Goal: Information Seeking & Learning: Learn about a topic

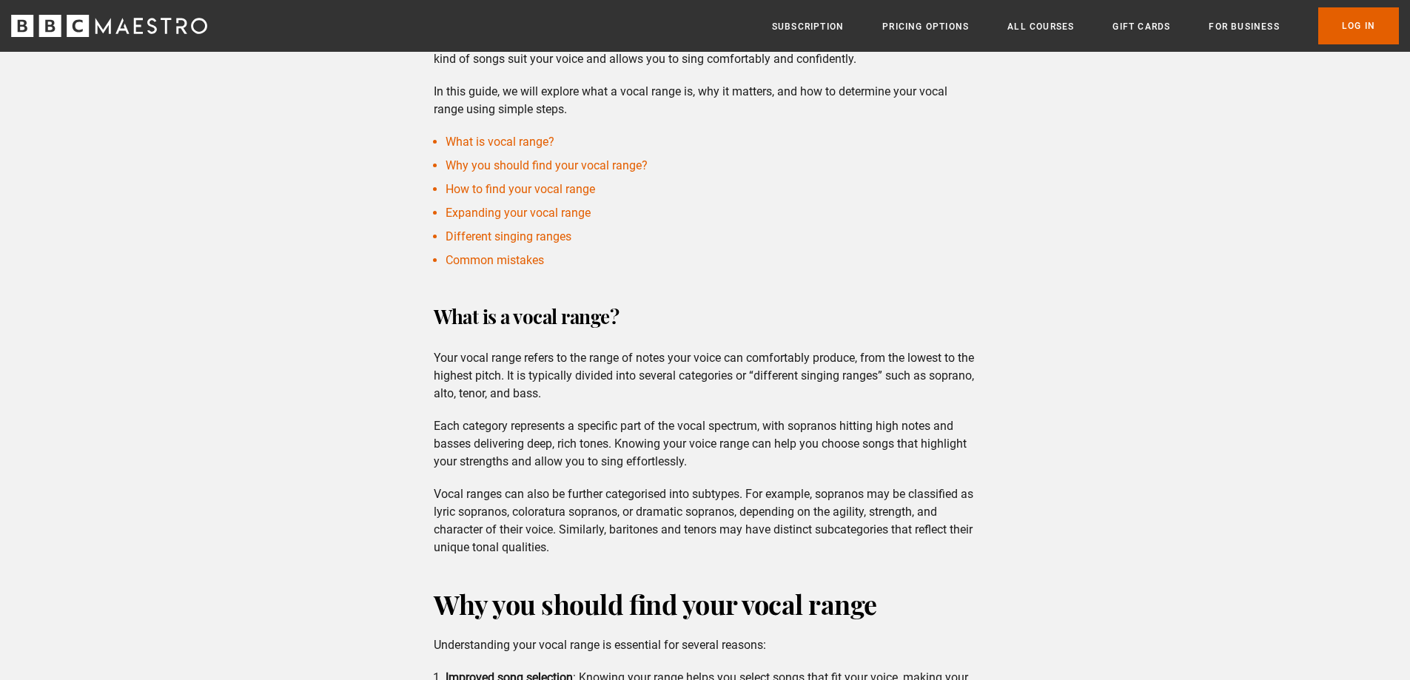
scroll to position [592, 0]
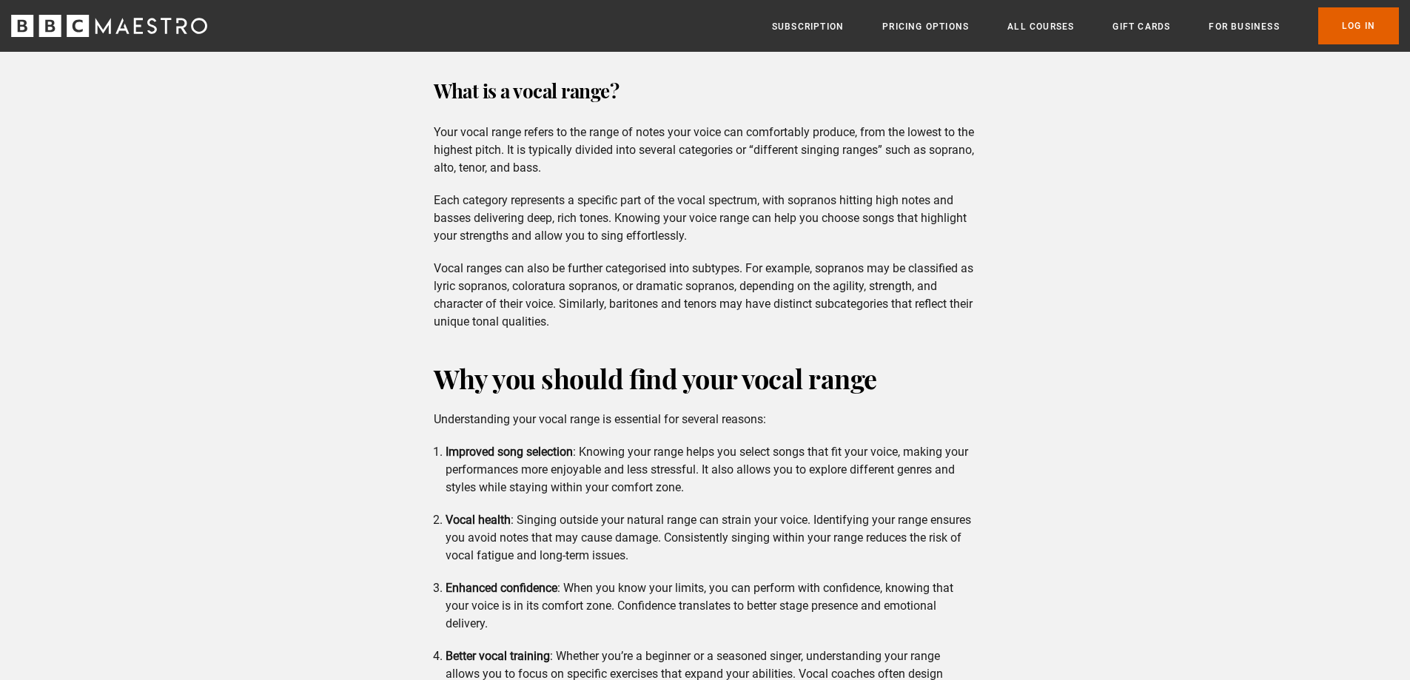
drag, startPoint x: 545, startPoint y: 313, endPoint x: 546, endPoint y: 330, distance: 17.0
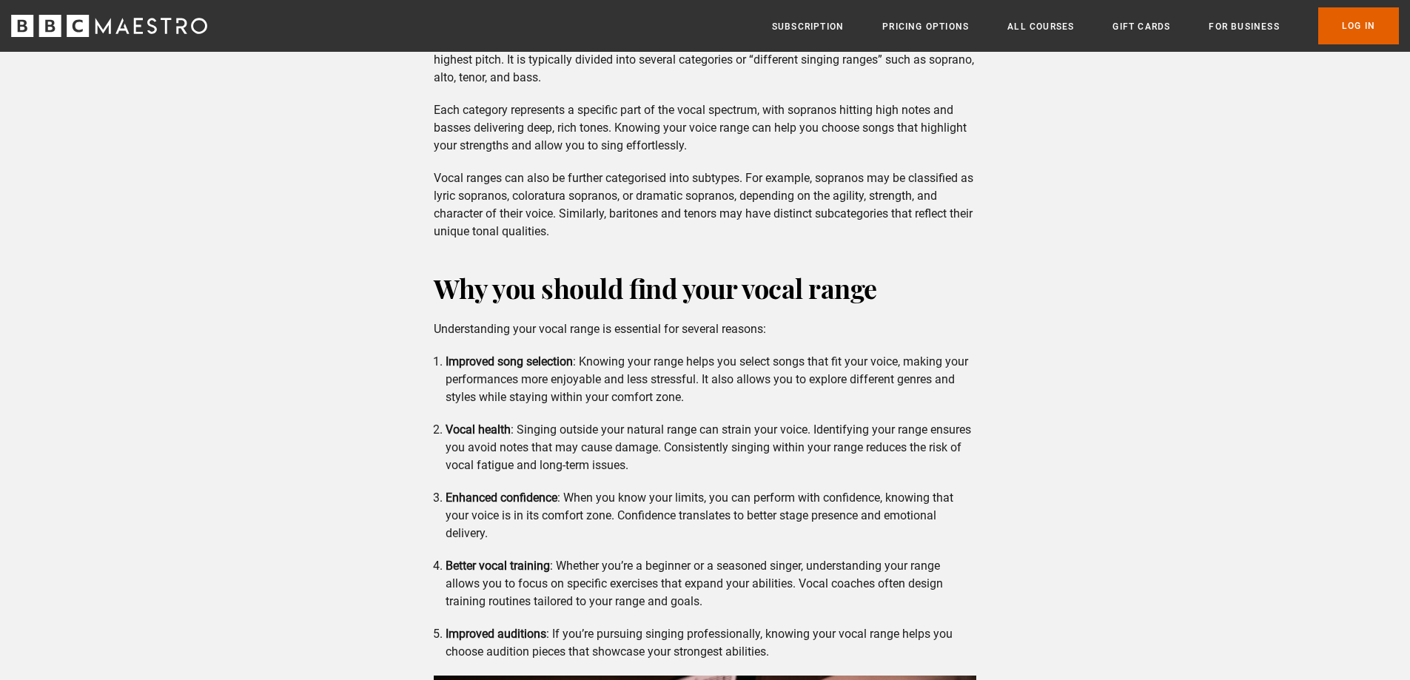
drag, startPoint x: 591, startPoint y: 266, endPoint x: 611, endPoint y: 306, distance: 45.0
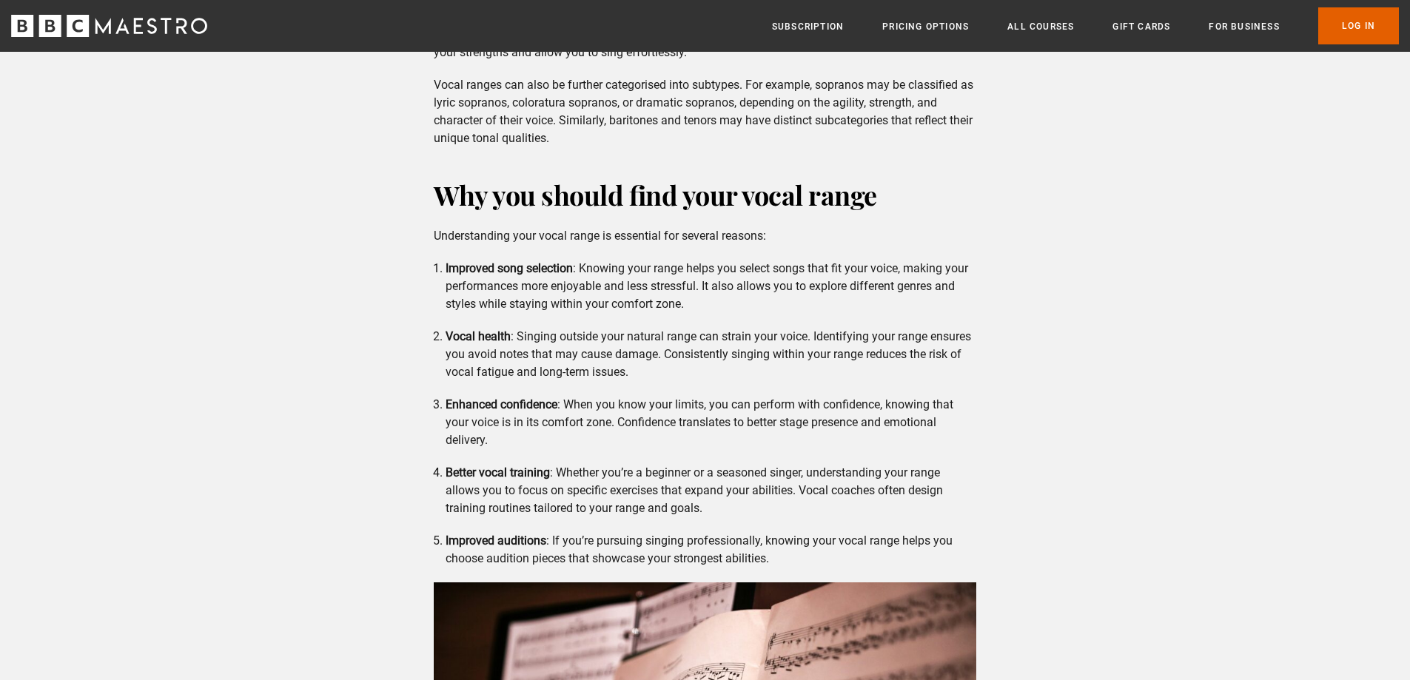
drag, startPoint x: 613, startPoint y: 308, endPoint x: 631, endPoint y: 329, distance: 27.8
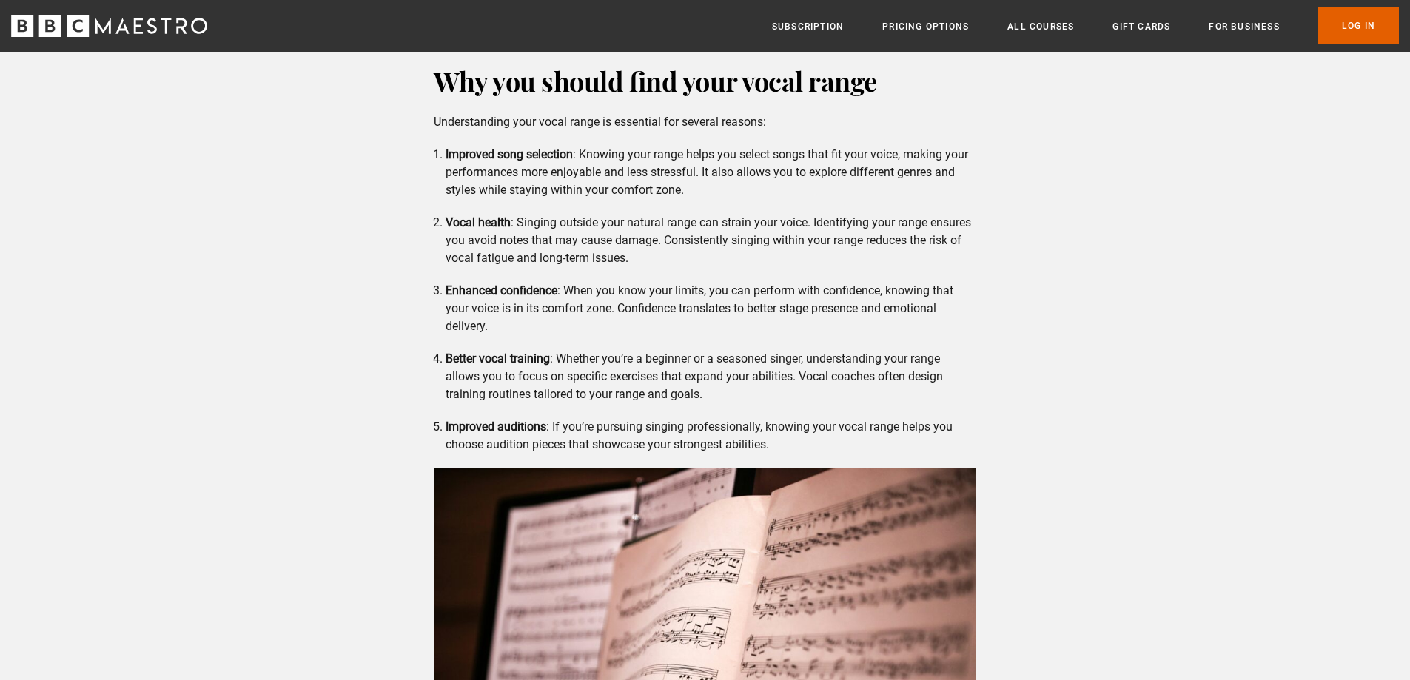
drag, startPoint x: 635, startPoint y: 332, endPoint x: 656, endPoint y: 371, distance: 44.7
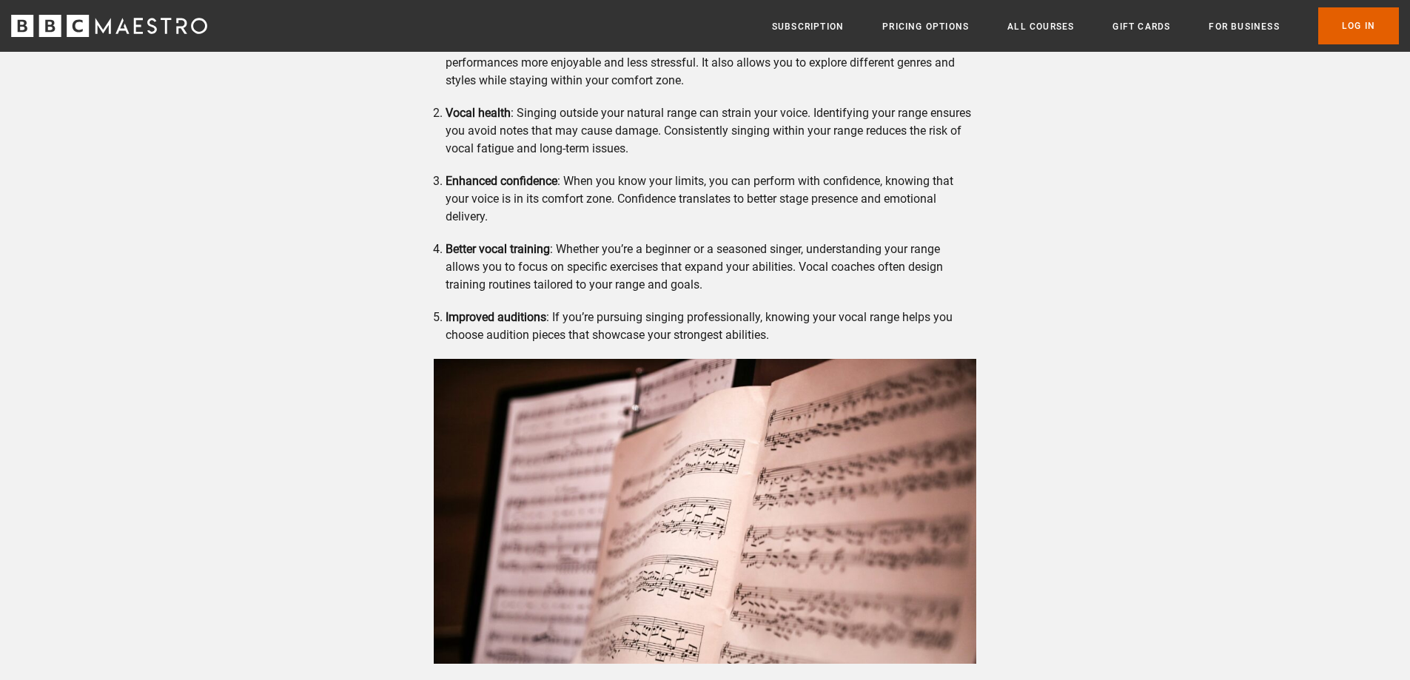
drag, startPoint x: 629, startPoint y: 283, endPoint x: 619, endPoint y: 315, distance: 33.5
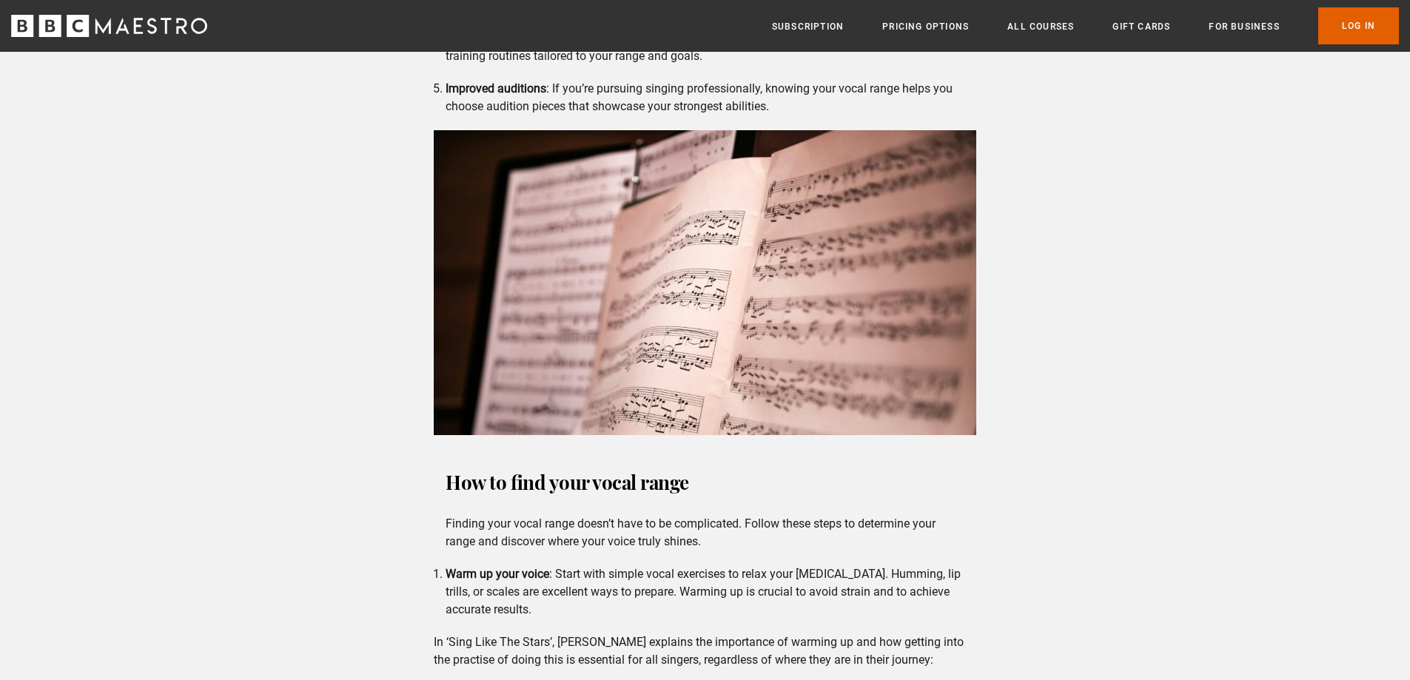
scroll to position [1527, 0]
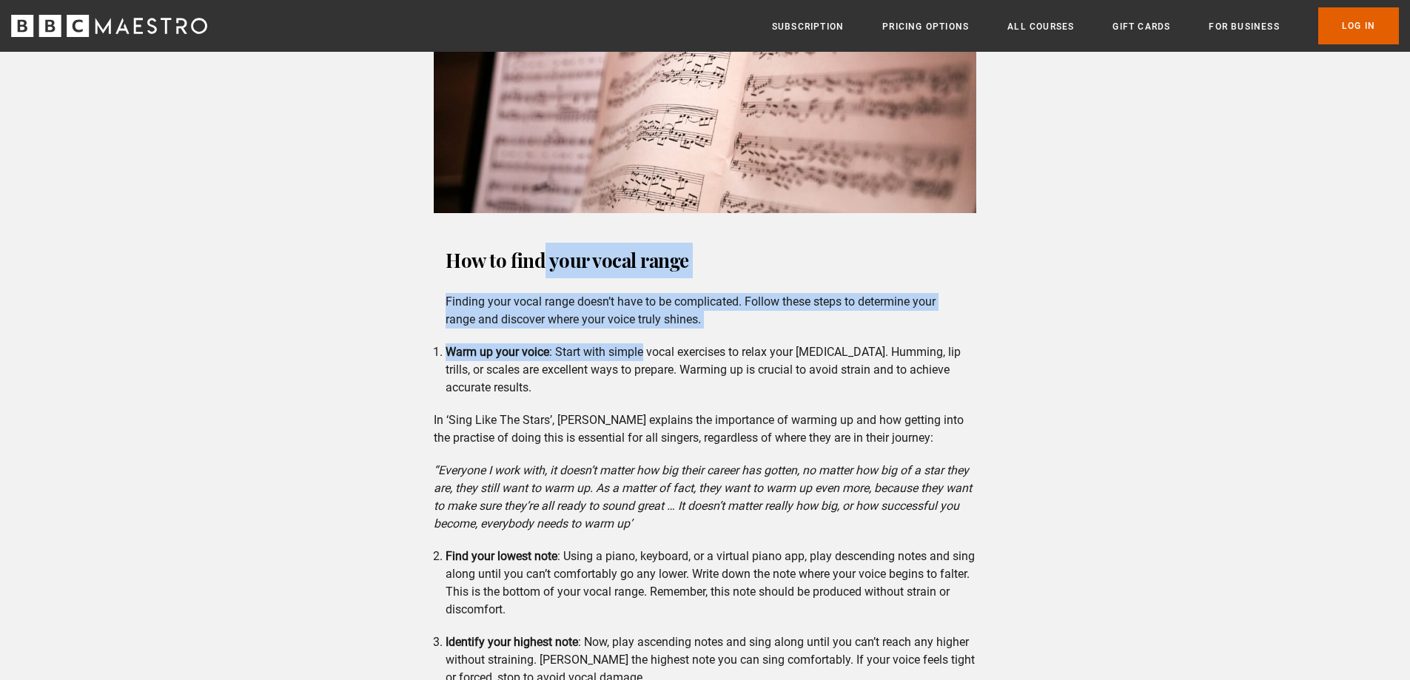
drag, startPoint x: 544, startPoint y: 261, endPoint x: 642, endPoint y: 349, distance: 131.0
click at [642, 349] on div "How to find your vocal range Finding your vocal range doesn’t have to be compli…" at bounding box center [705, 619] width 566 height 752
click at [641, 349] on li "Warm up your voice : Start with simple vocal exercises to relax your [MEDICAL_D…" at bounding box center [710, 369] width 531 height 53
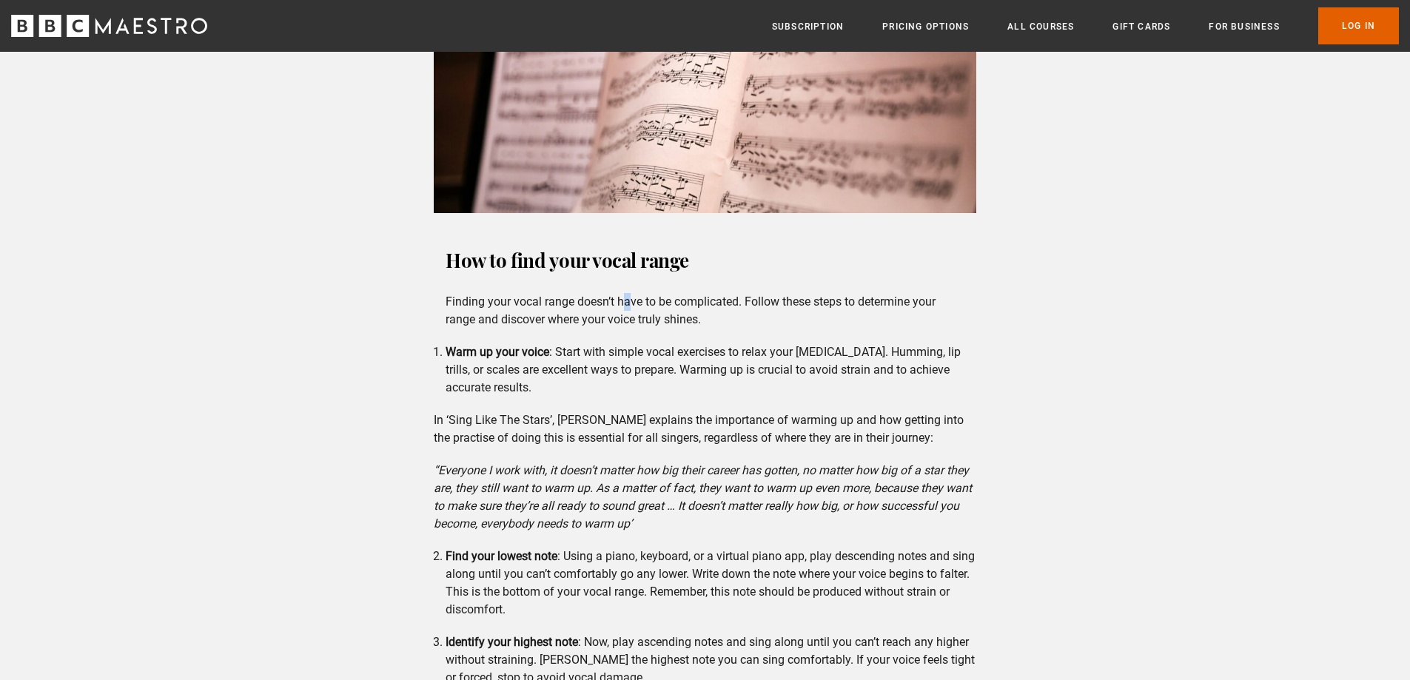
drag, startPoint x: 629, startPoint y: 280, endPoint x: 632, endPoint y: 315, distance: 34.9
click at [631, 312] on div "How to find your vocal range Finding your vocal range doesn’t have to be compli…" at bounding box center [705, 286] width 542 height 86
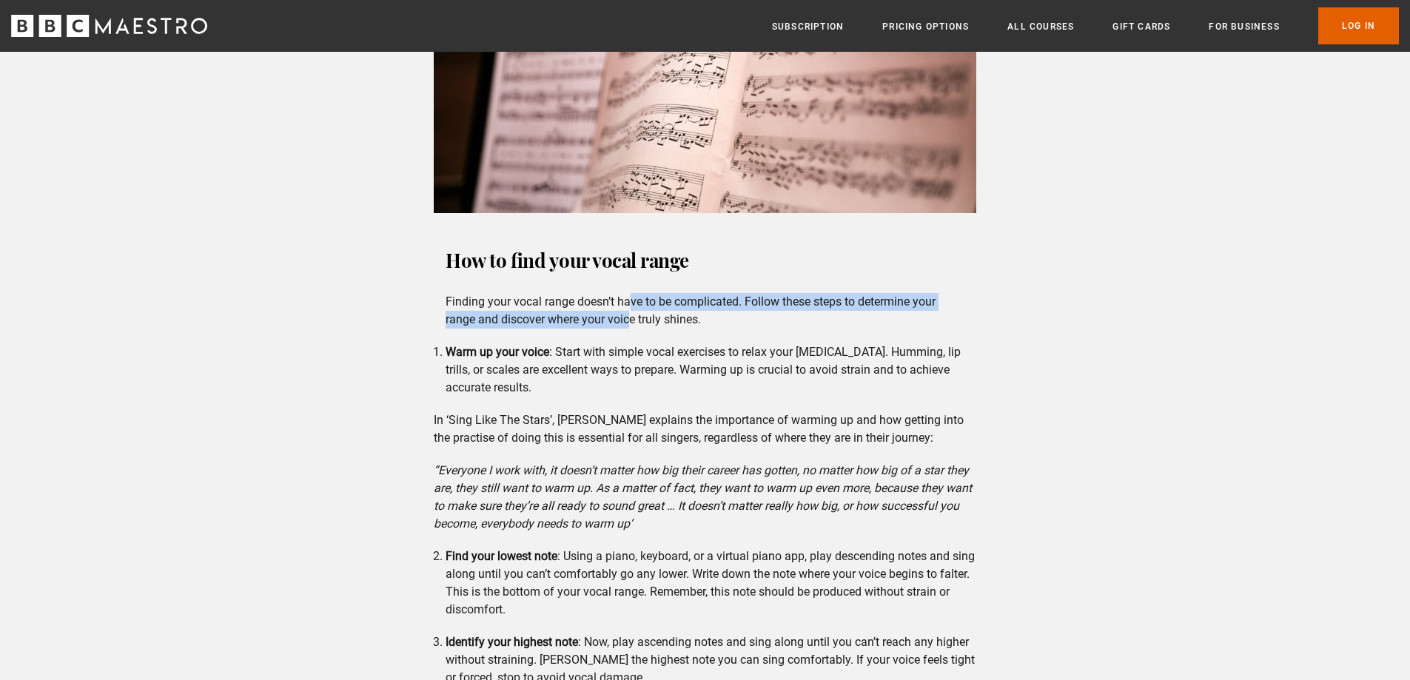
click at [633, 317] on p "Finding your vocal range doesn’t have to be complicated. Follow these steps to …" at bounding box center [704, 311] width 519 height 36
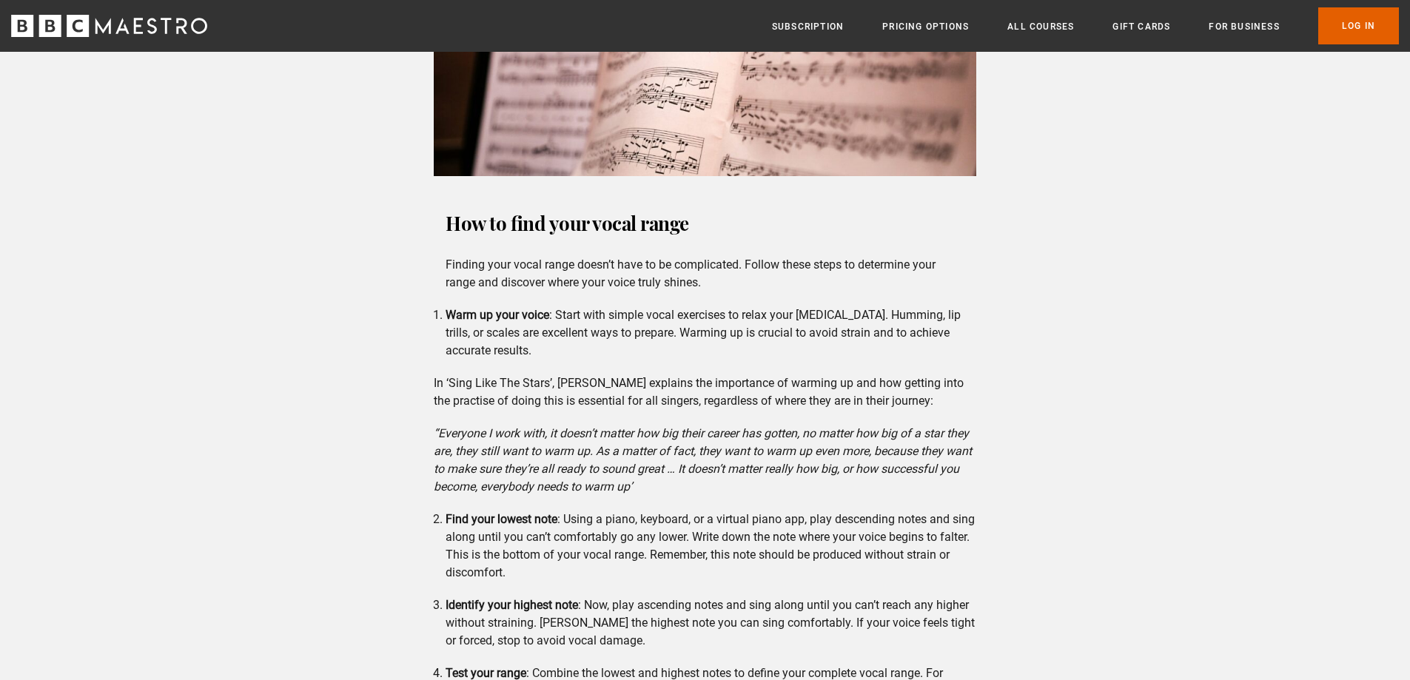
drag, startPoint x: 617, startPoint y: 306, endPoint x: 630, endPoint y: 330, distance: 26.8
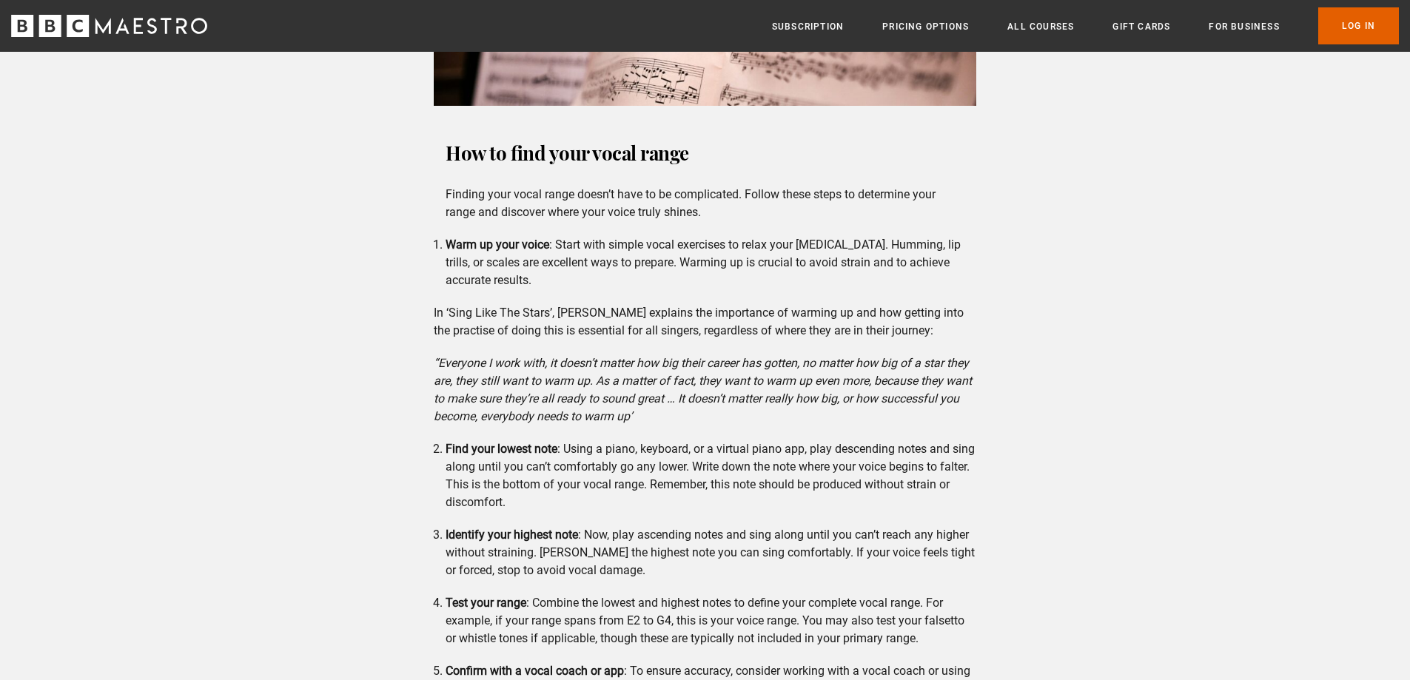
drag, startPoint x: 630, startPoint y: 330, endPoint x: 636, endPoint y: 345, distance: 15.9
drag, startPoint x: 640, startPoint y: 348, endPoint x: 648, endPoint y: 360, distance: 14.0
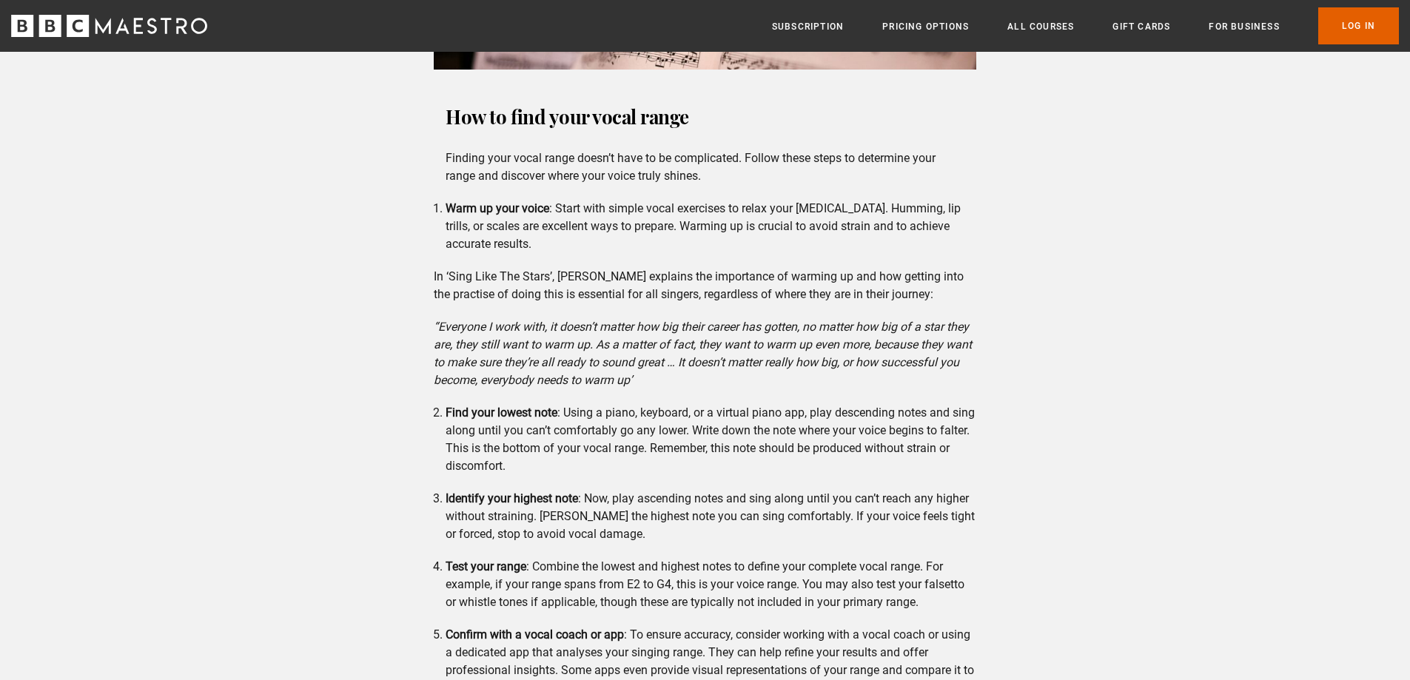
drag, startPoint x: 646, startPoint y: 362, endPoint x: 660, endPoint y: 379, distance: 22.1
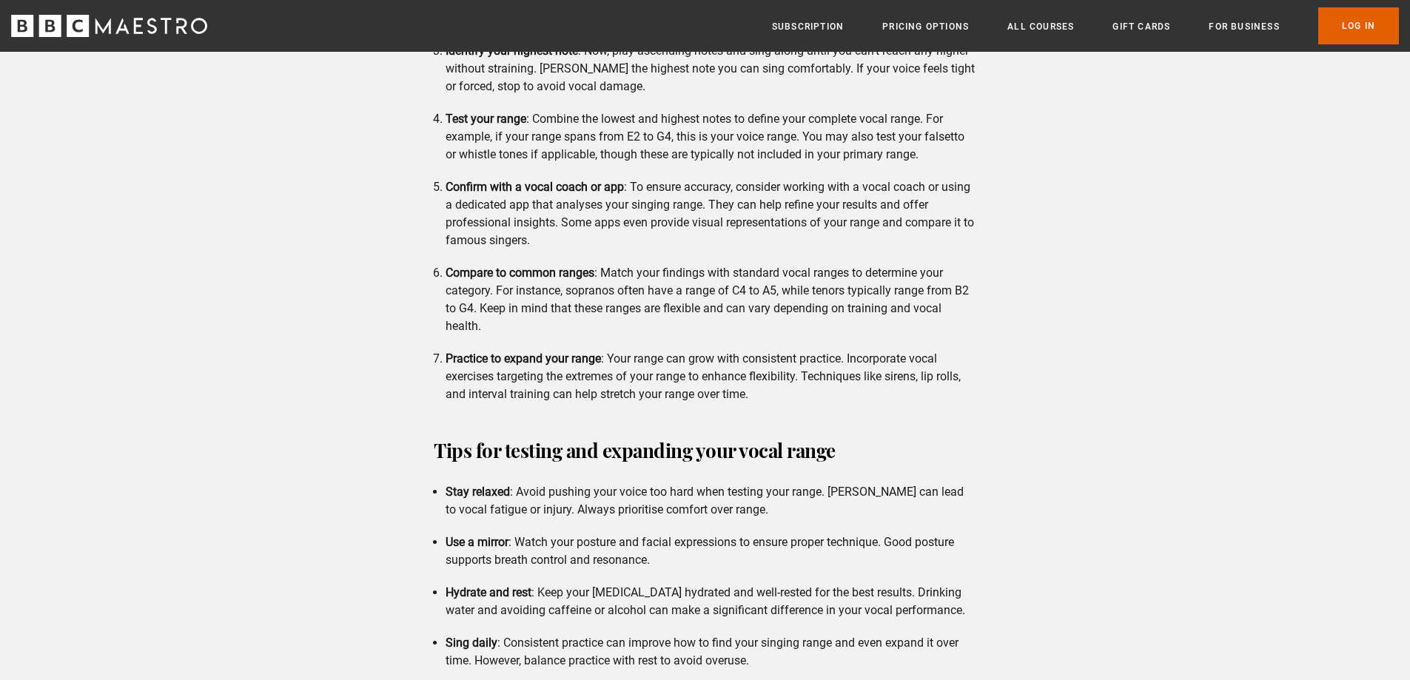
scroll to position [2193, 0]
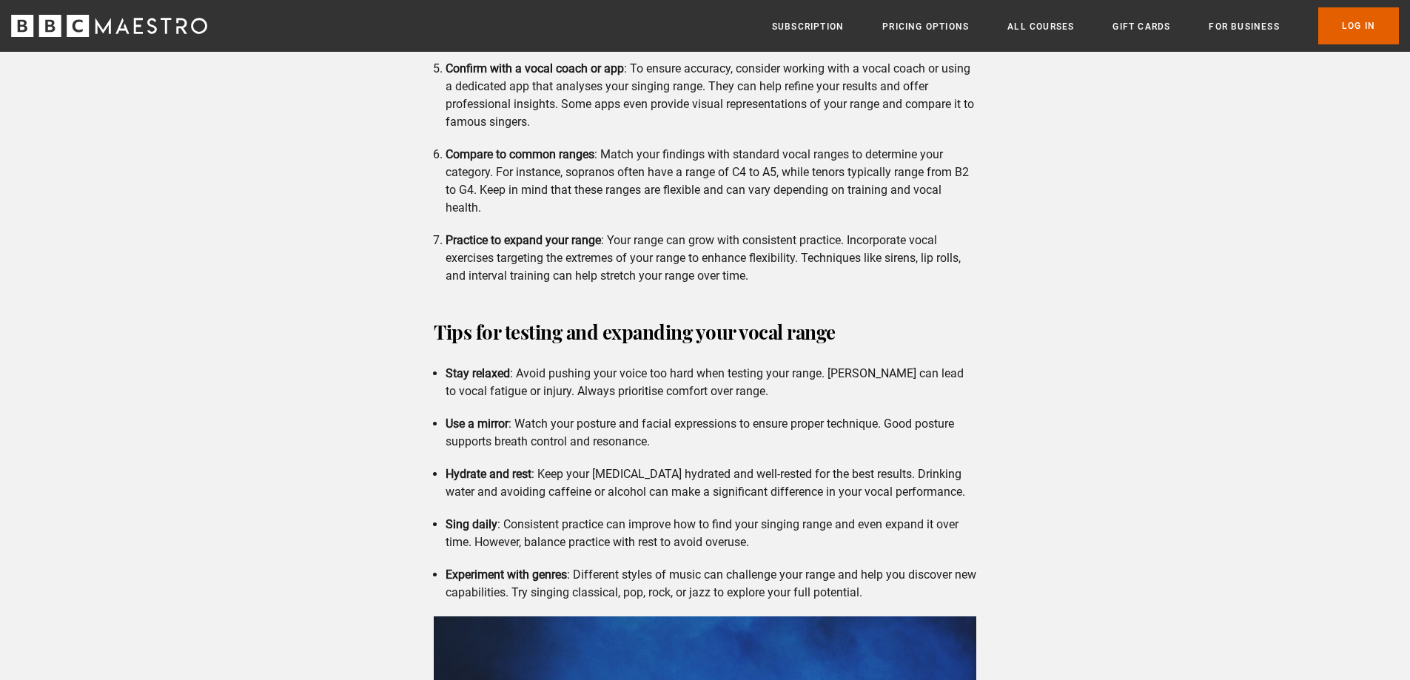
drag, startPoint x: 260, startPoint y: 336, endPoint x: 272, endPoint y: 373, distance: 38.8
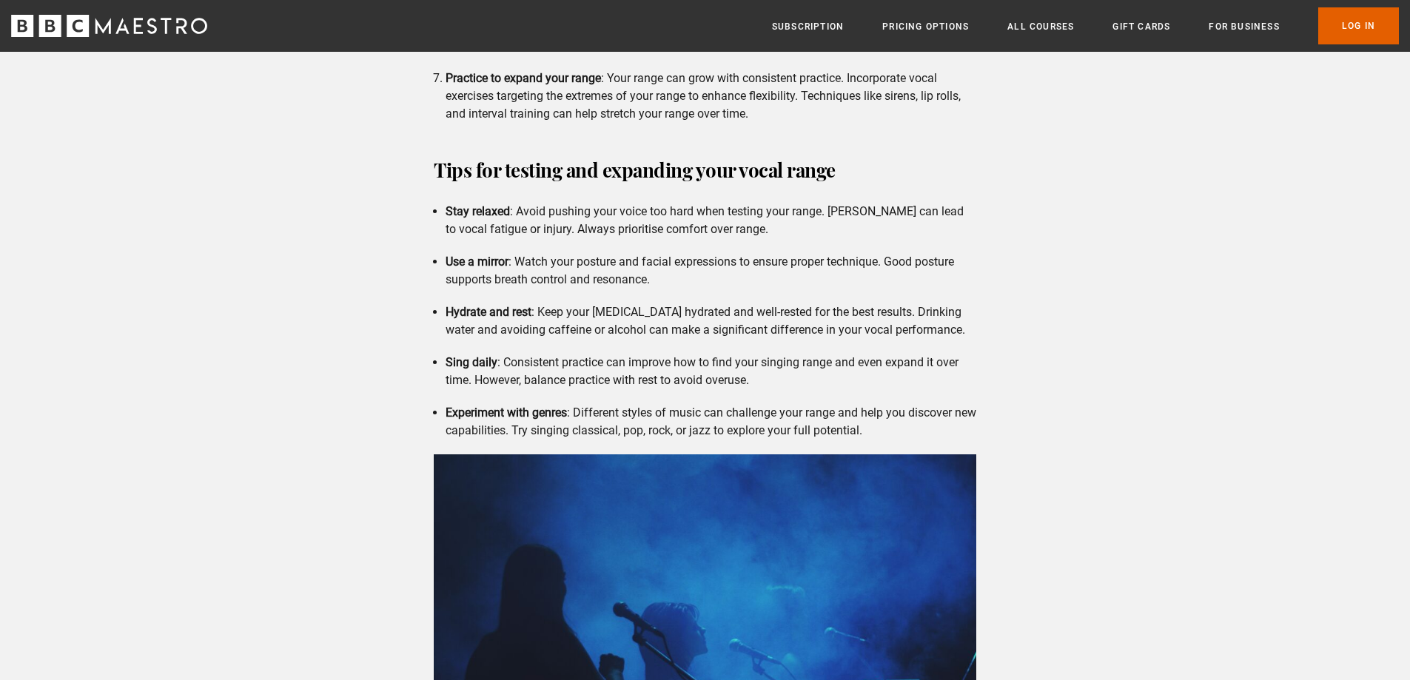
drag, startPoint x: 275, startPoint y: 382, endPoint x: 285, endPoint y: 402, distance: 22.5
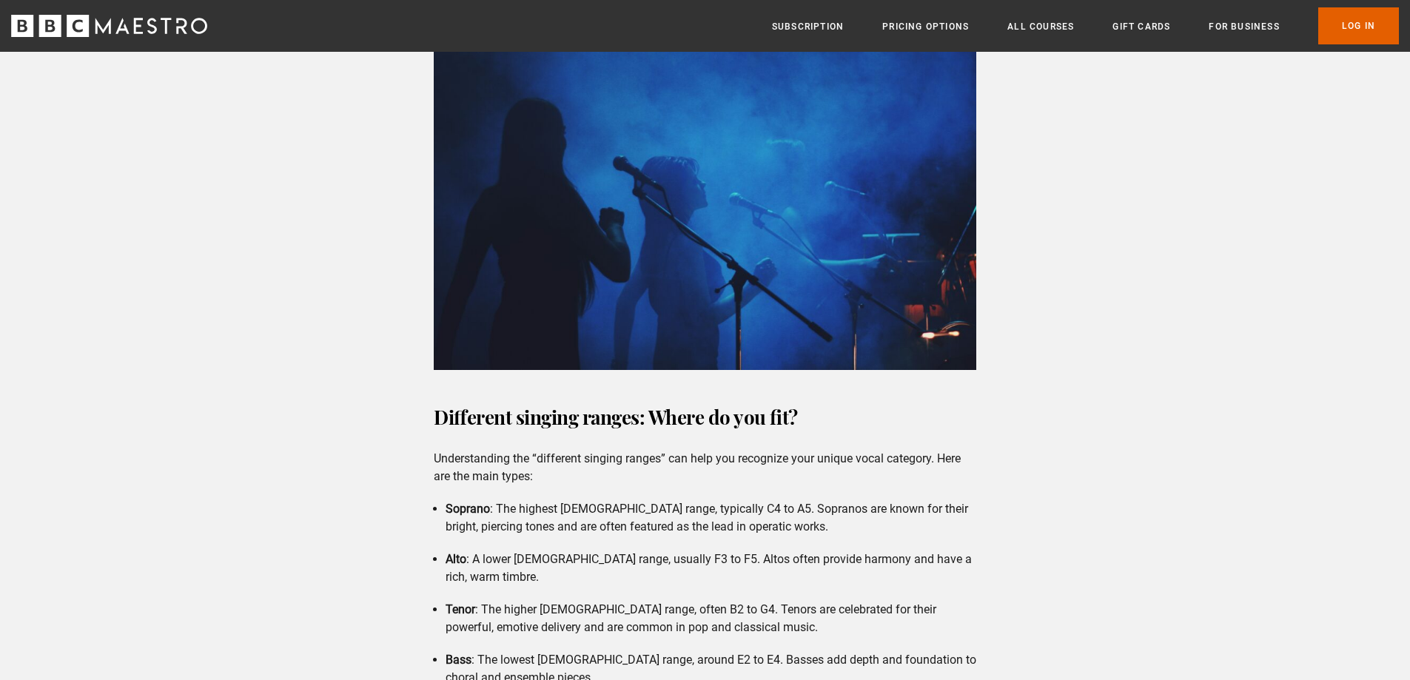
scroll to position [2919, 0]
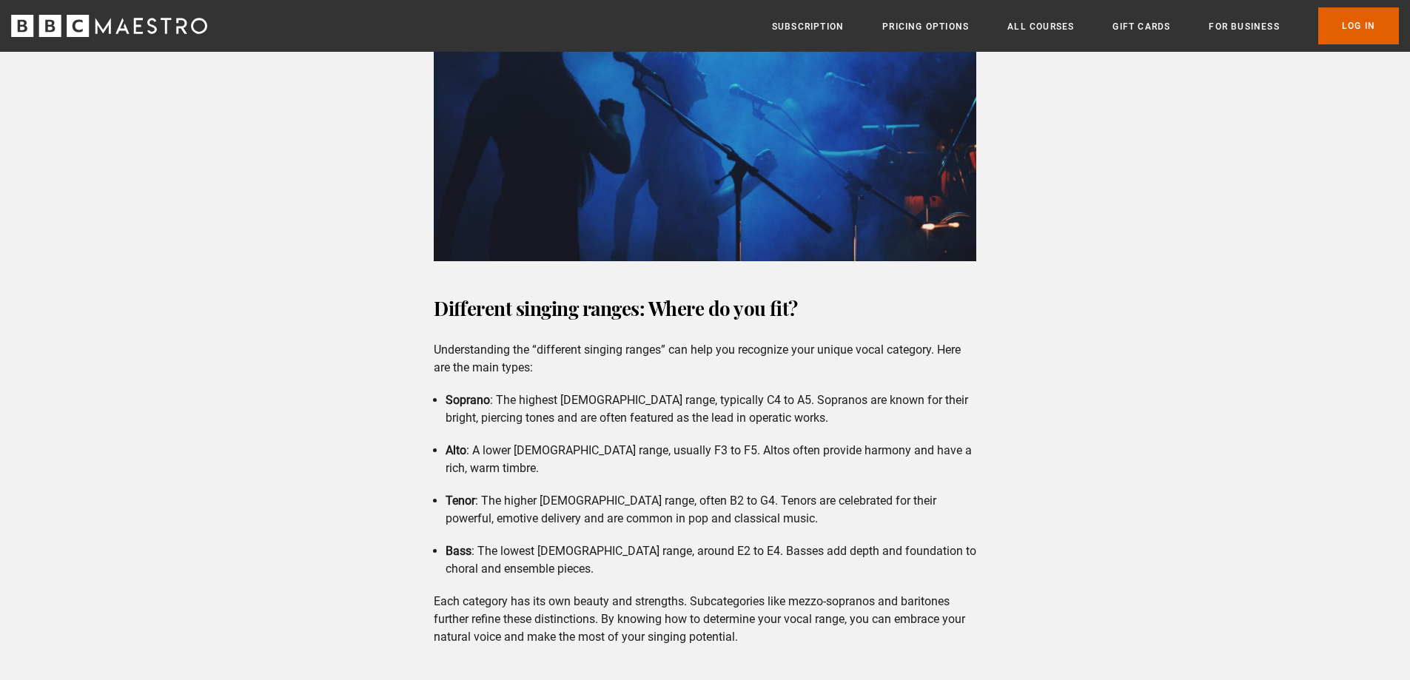
drag, startPoint x: 300, startPoint y: 327, endPoint x: 316, endPoint y: 350, distance: 27.7
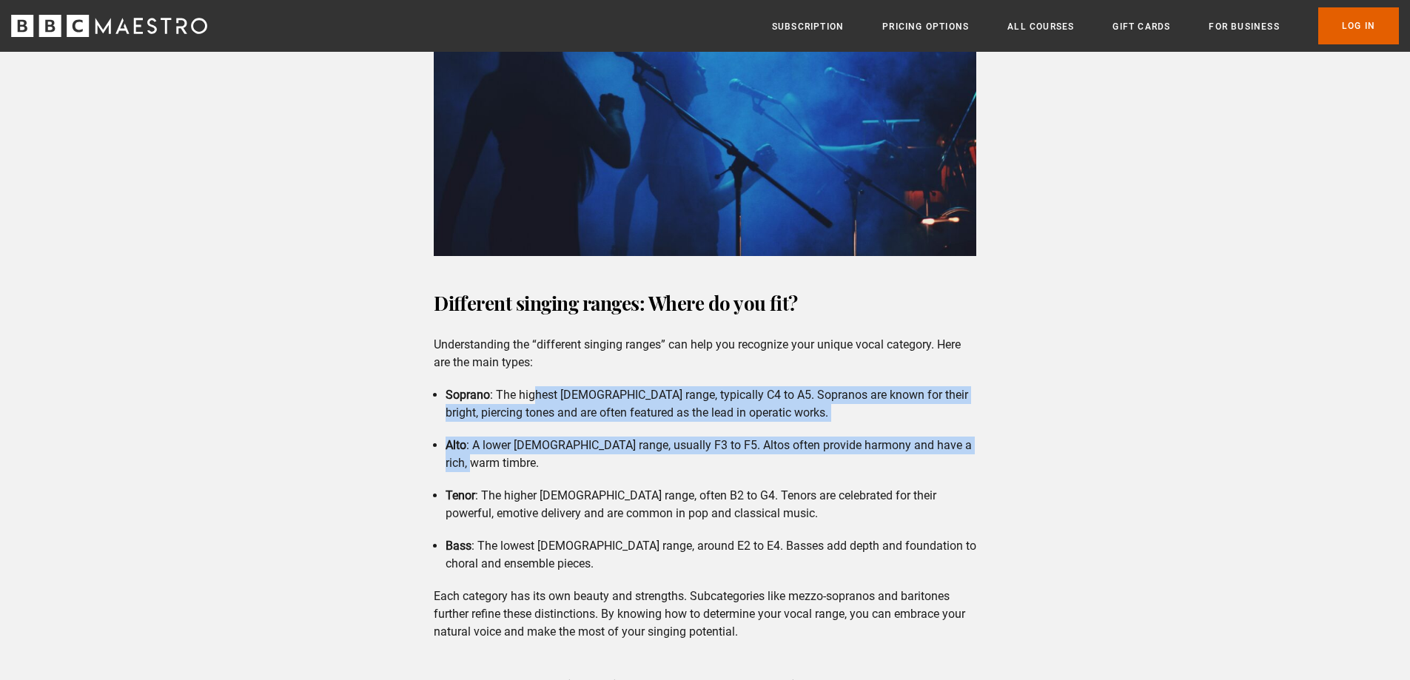
drag, startPoint x: 528, startPoint y: 462, endPoint x: 534, endPoint y: 374, distance: 88.3
click at [534, 374] on div "Different singing ranges: Where do you fit? Understanding the “different singin…" at bounding box center [705, 463] width 566 height 355
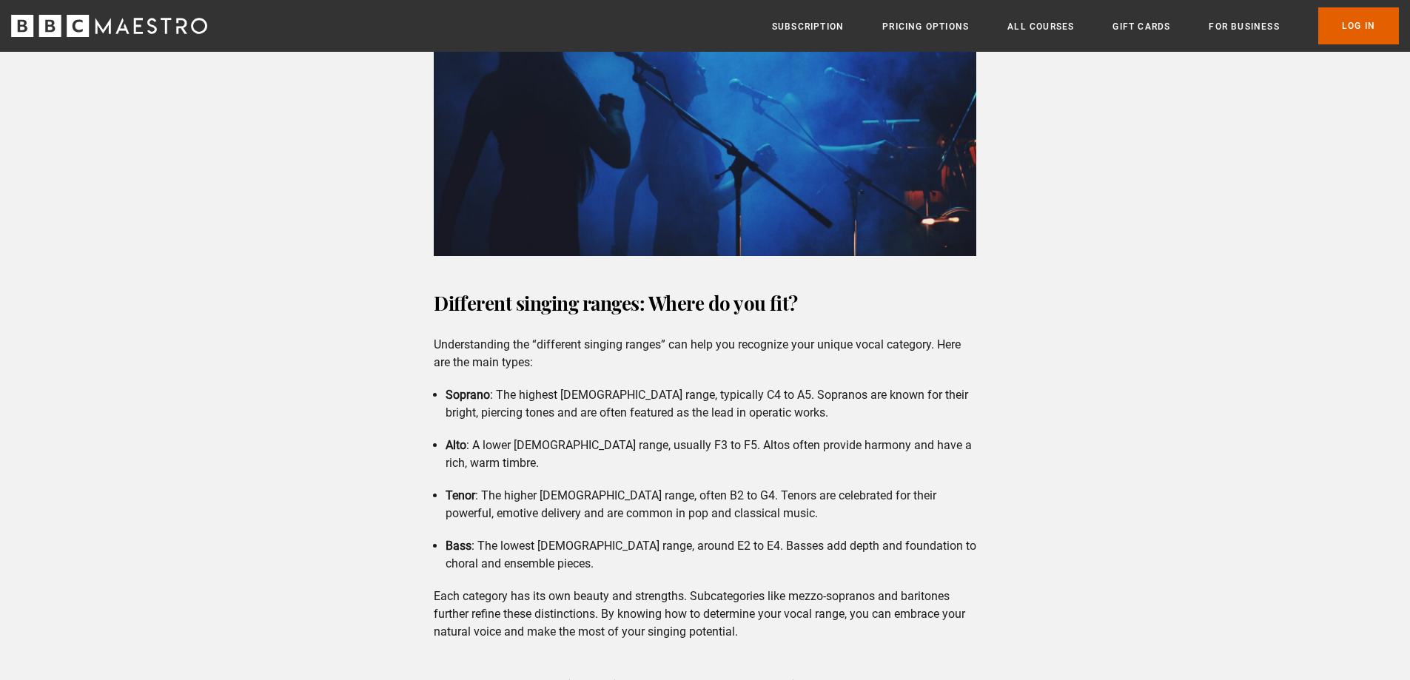
click at [448, 330] on div "Different singing ranges: Where do you fit? Understanding the “different singin…" at bounding box center [705, 463] width 566 height 355
drag, startPoint x: 646, startPoint y: 389, endPoint x: 807, endPoint y: 386, distance: 161.3
click at [803, 386] on li "Soprano : The highest [DEMOGRAPHIC_DATA] range, typically C4 to A5. Sopranos ar…" at bounding box center [710, 404] width 531 height 36
click at [813, 388] on li "Soprano : The highest [DEMOGRAPHIC_DATA] range, typically C4 to A5. Sopranos ar…" at bounding box center [710, 404] width 531 height 36
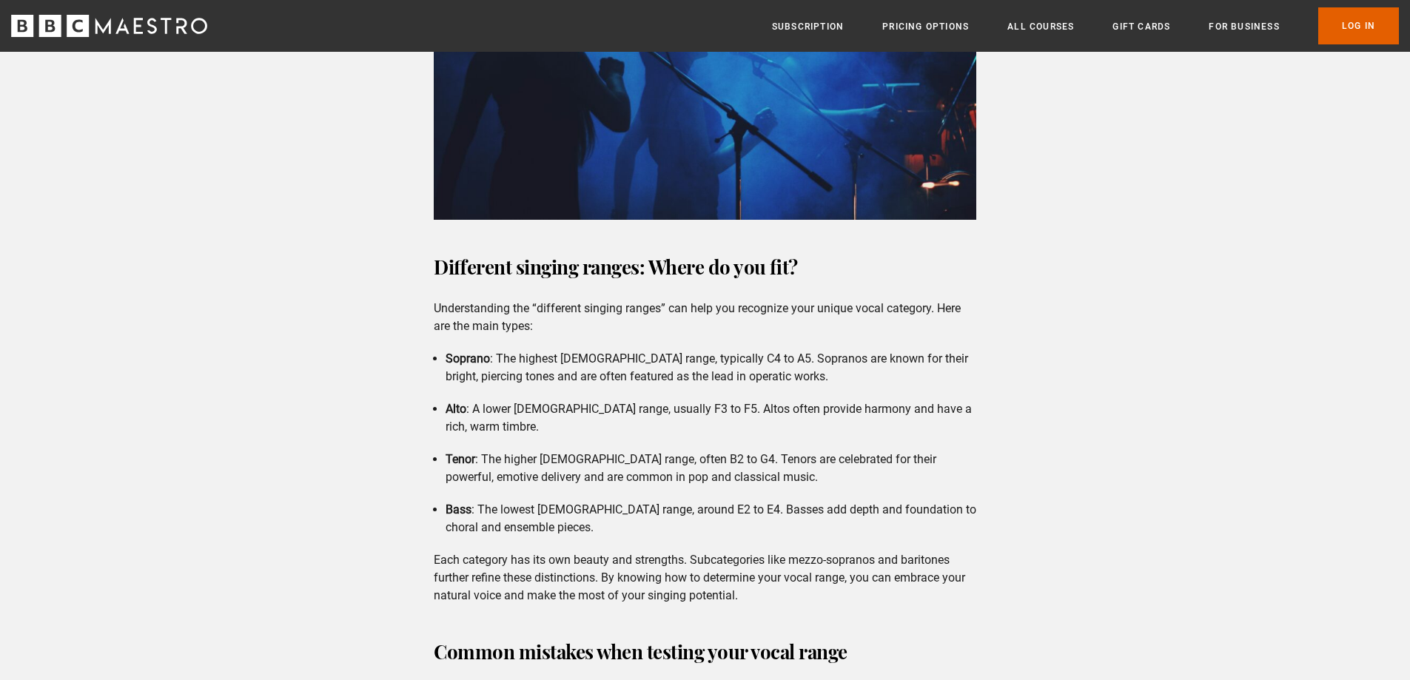
drag, startPoint x: 198, startPoint y: 182, endPoint x: 206, endPoint y: 215, distance: 33.6
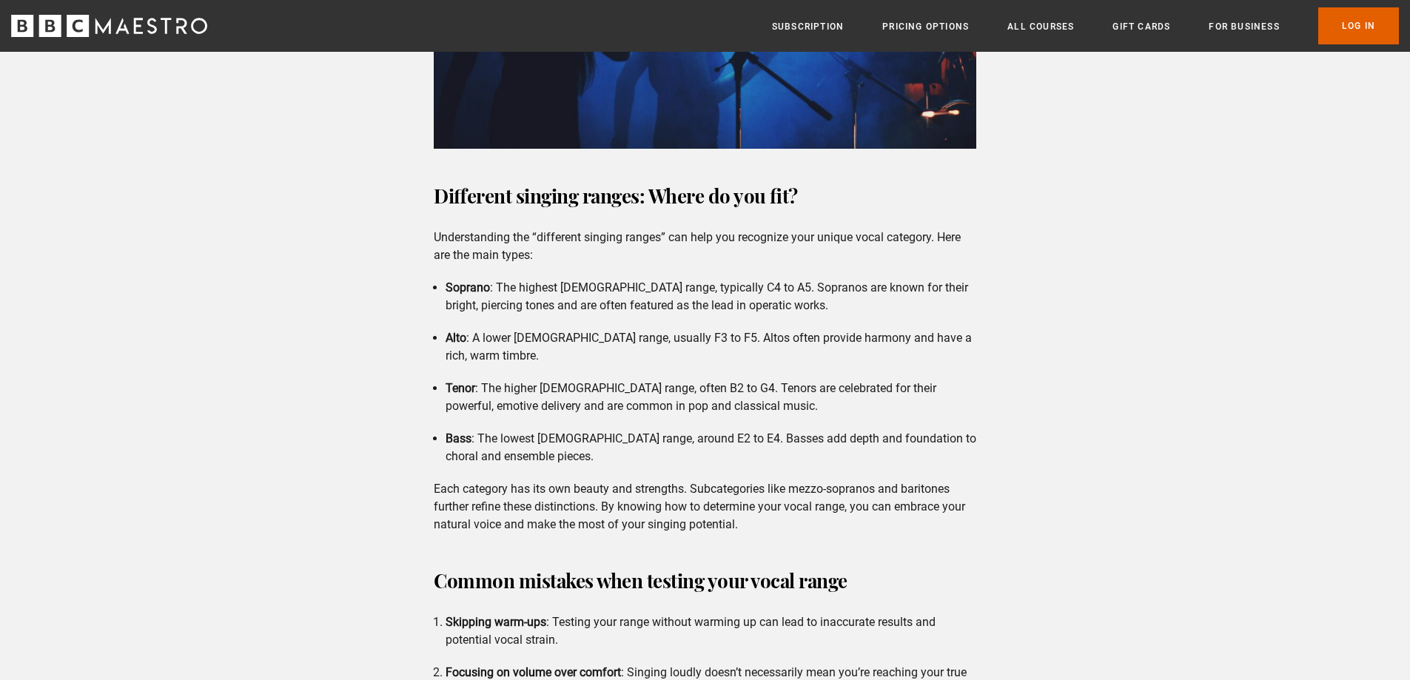
drag, startPoint x: 220, startPoint y: 229, endPoint x: 230, endPoint y: 236, distance: 12.7
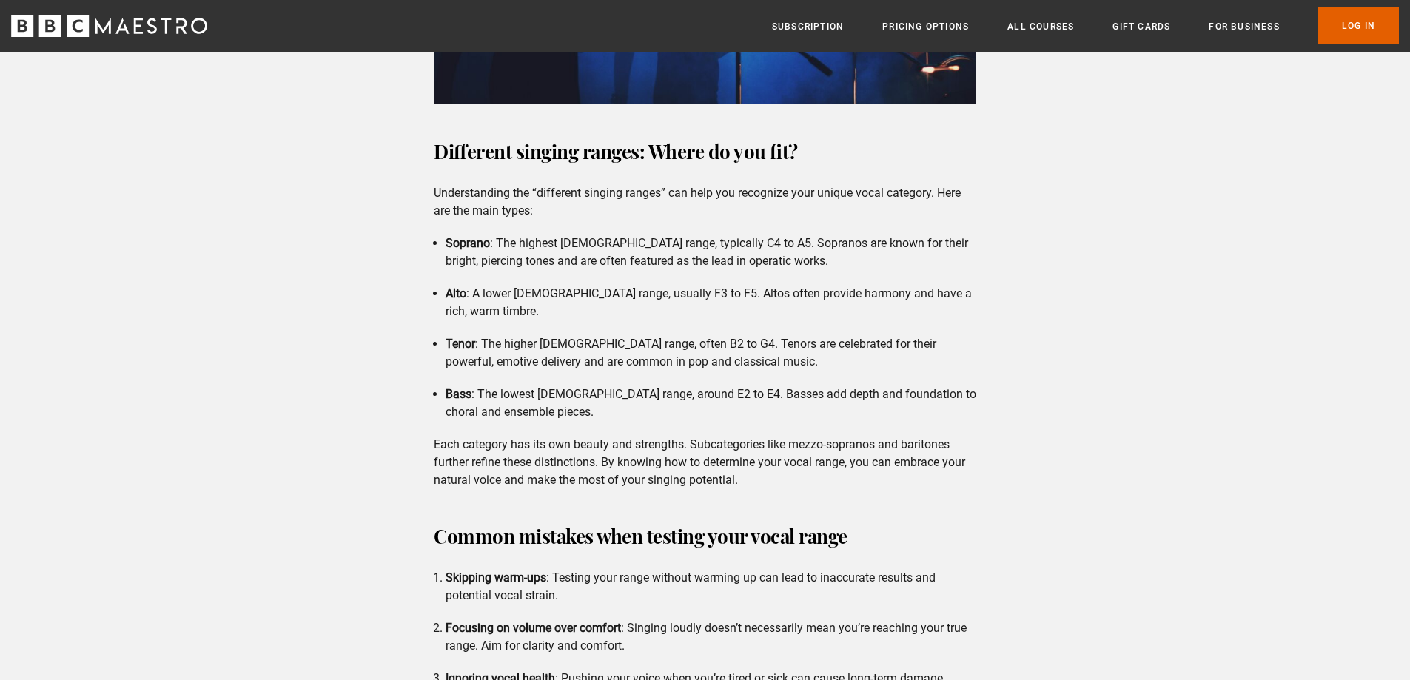
drag, startPoint x: 230, startPoint y: 232, endPoint x: 250, endPoint y: 258, distance: 32.7
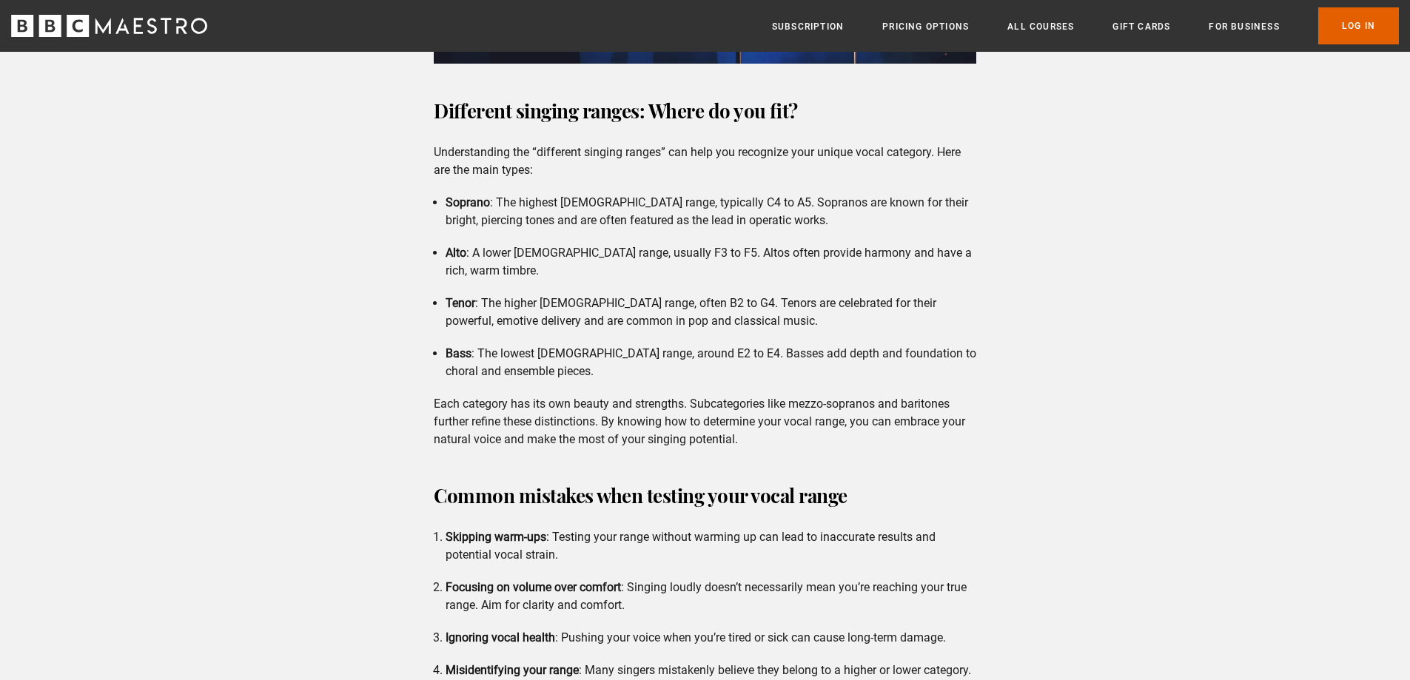
drag, startPoint x: 254, startPoint y: 261, endPoint x: 300, endPoint y: 294, distance: 56.3
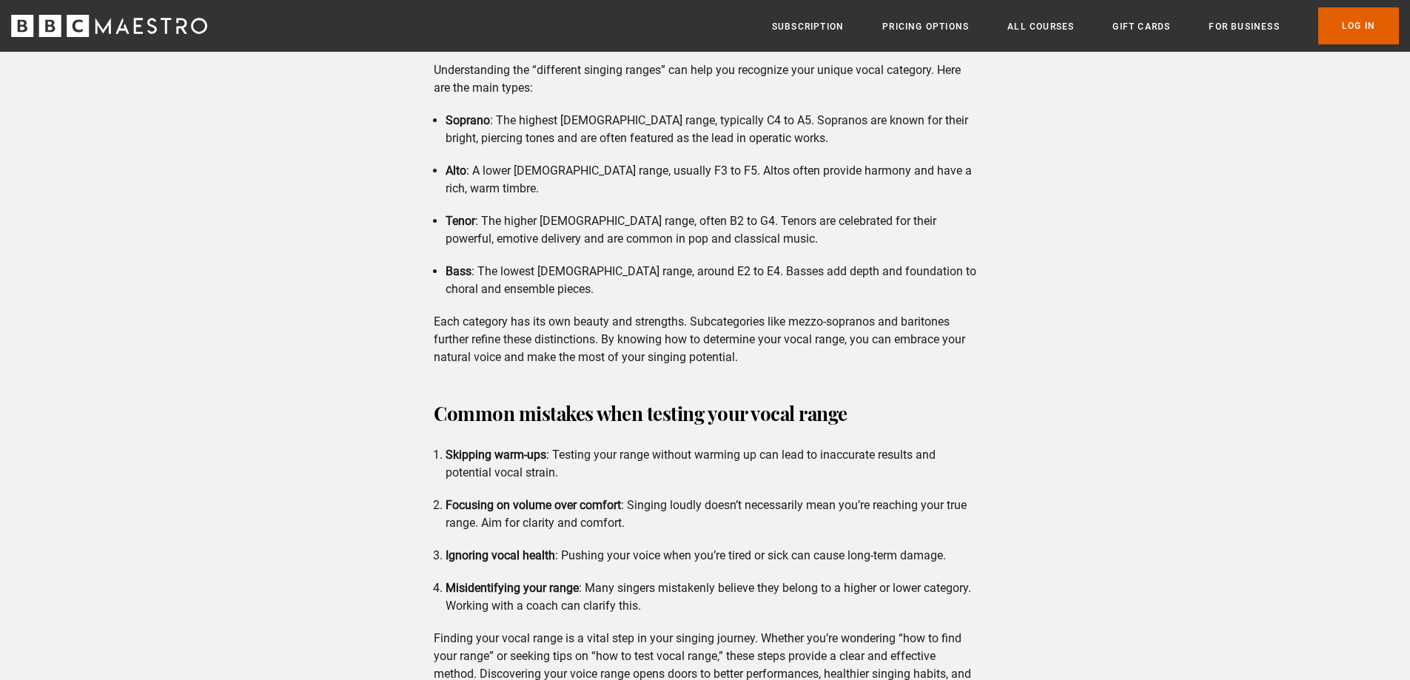
scroll to position [3382, 0]
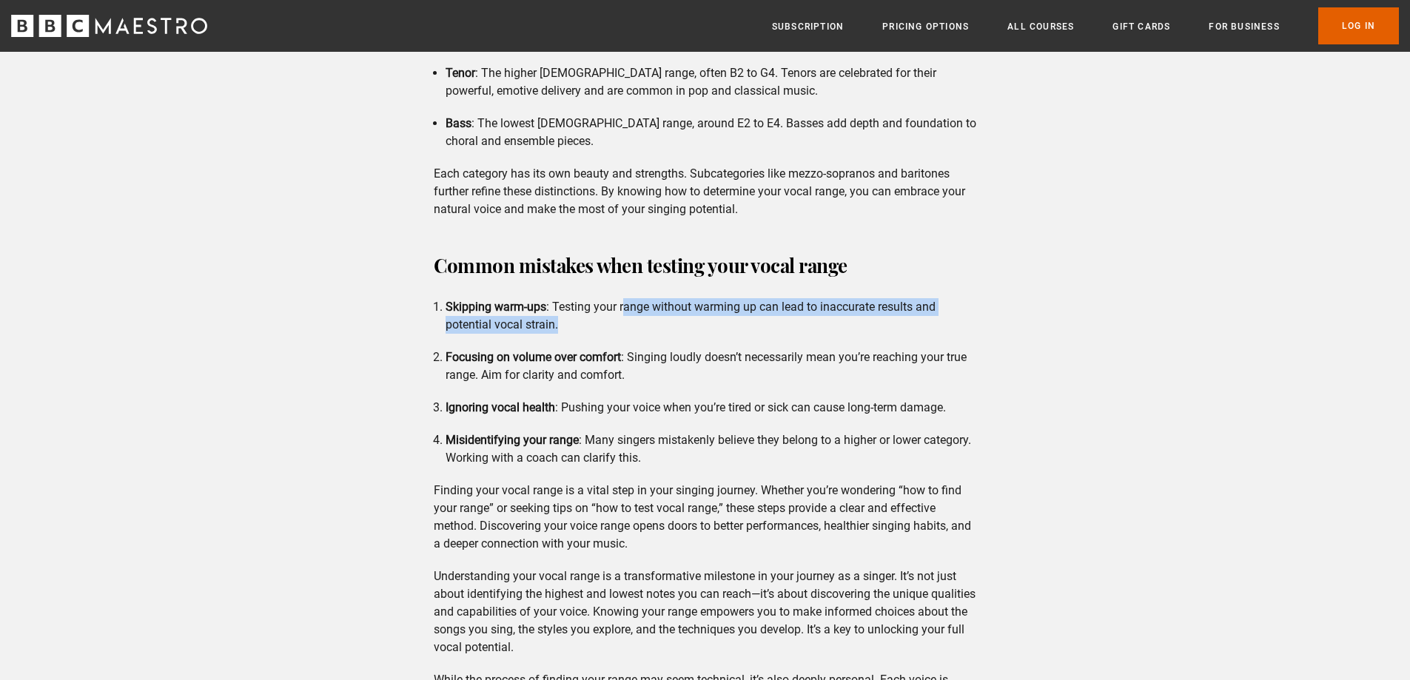
drag, startPoint x: 630, startPoint y: 319, endPoint x: 651, endPoint y: 350, distance: 37.4
click at [650, 349] on ol "Skipping warm-ups : Testing your range without warming up can lead to inaccurat…" at bounding box center [705, 382] width 542 height 169
click at [652, 350] on li "Focusing on volume over comfort : Singing loudly doesn’t necessarily mean you’r…" at bounding box center [710, 367] width 531 height 36
drag, startPoint x: 669, startPoint y: 367, endPoint x: 649, endPoint y: 334, distance: 38.2
click at [653, 340] on ol "Skipping warm-ups : Testing your range without warming up can lead to inaccurat…" at bounding box center [705, 382] width 542 height 169
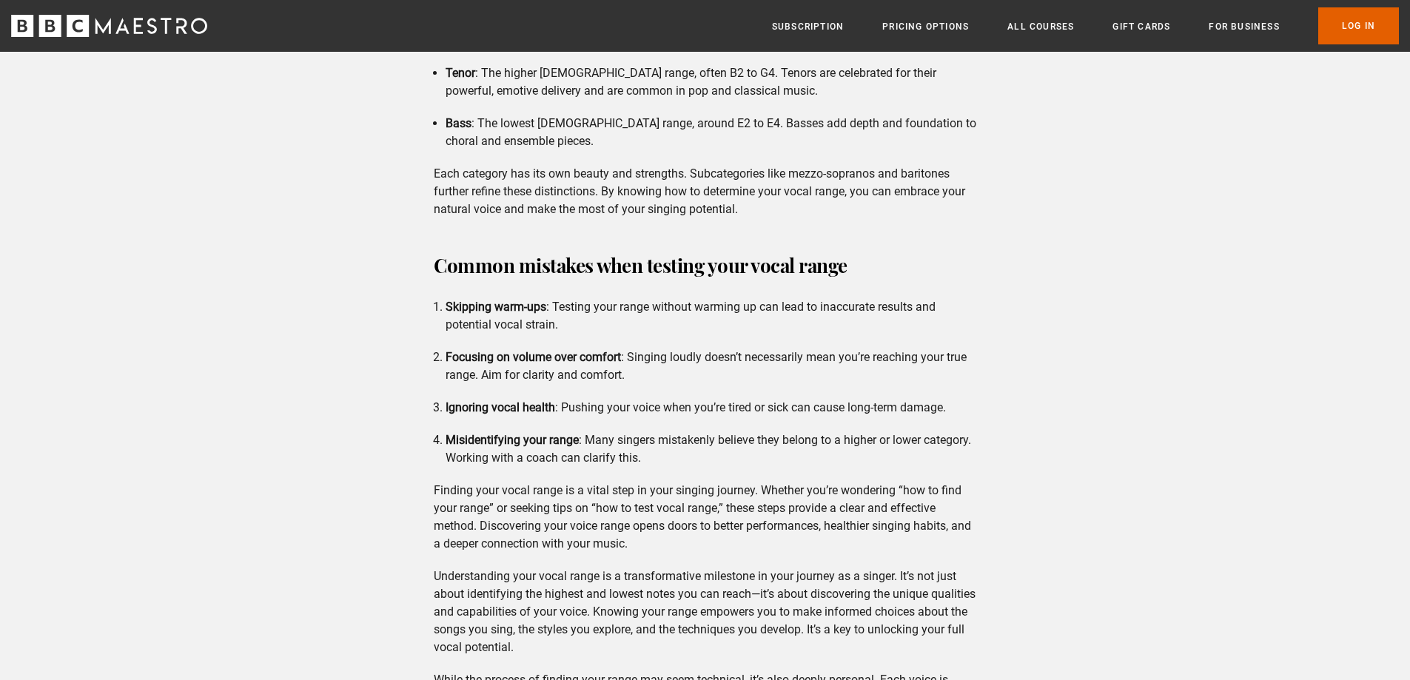
click at [648, 334] on ol "Skipping warm-ups : Testing your range without warming up can lead to inaccurat…" at bounding box center [705, 382] width 542 height 169
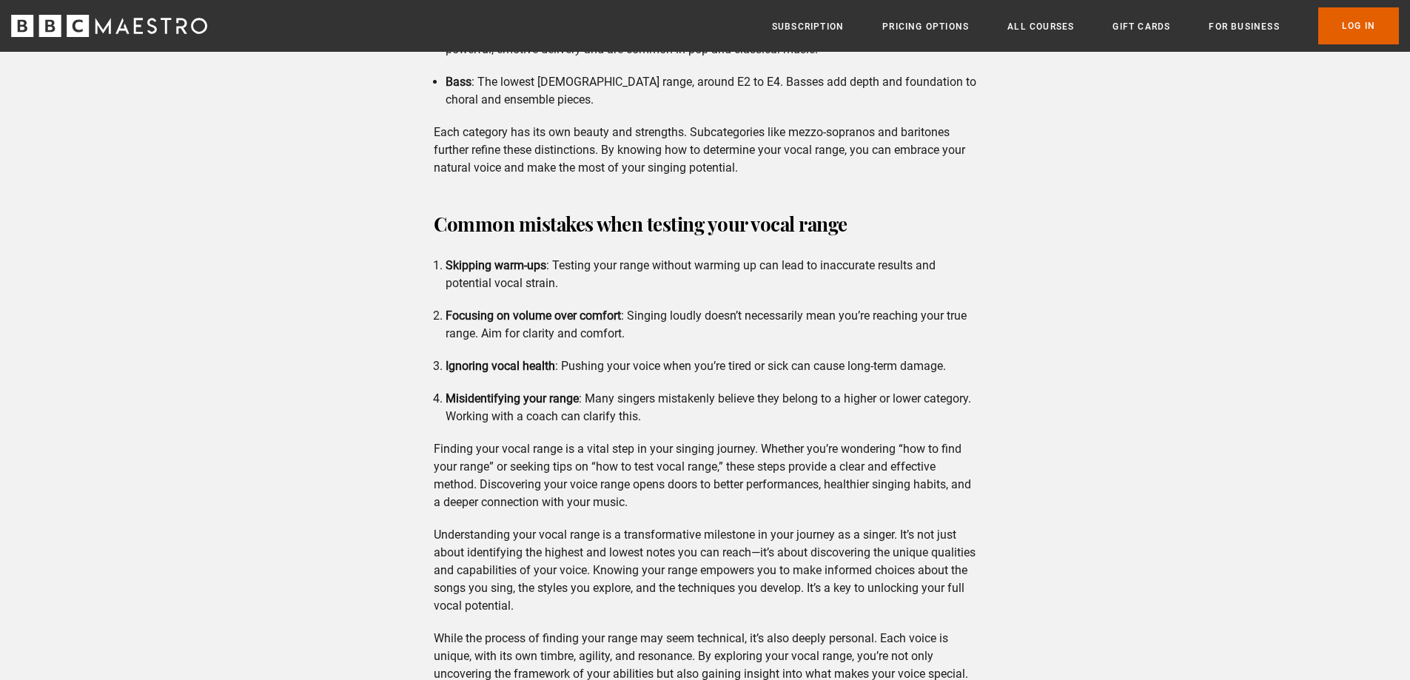
drag, startPoint x: 650, startPoint y: 334, endPoint x: 654, endPoint y: 356, distance: 22.6
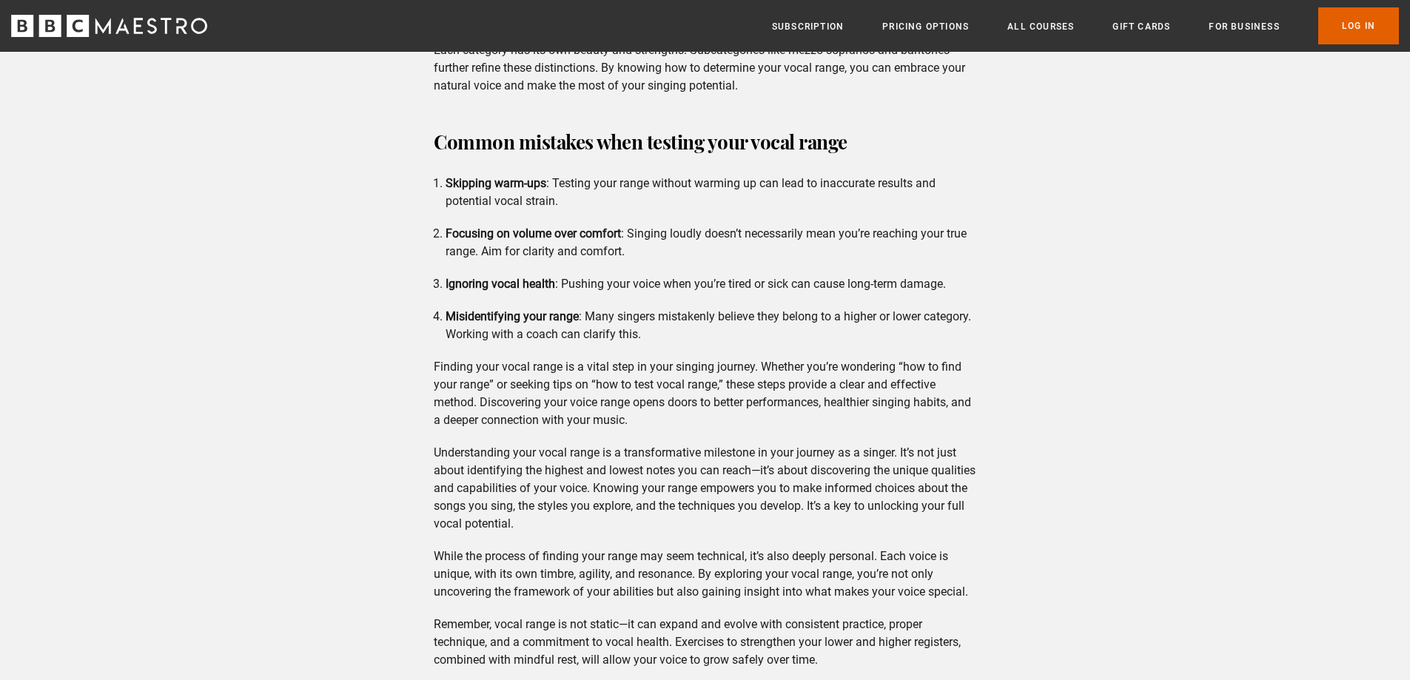
drag, startPoint x: 662, startPoint y: 366, endPoint x: 670, endPoint y: 375, distance: 12.1
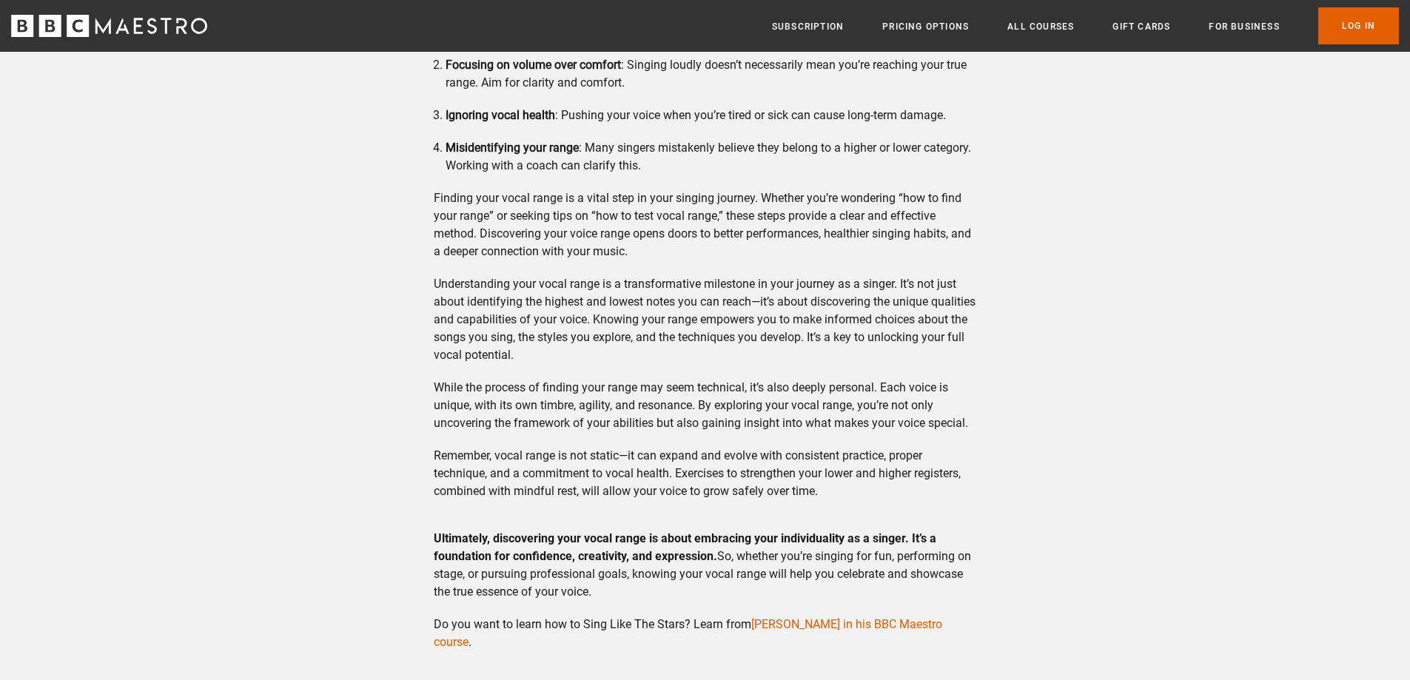
drag, startPoint x: 670, startPoint y: 377, endPoint x: 690, endPoint y: 397, distance: 27.7
drag, startPoint x: 703, startPoint y: 411, endPoint x: 715, endPoint y: 422, distance: 15.7
drag, startPoint x: 716, startPoint y: 426, endPoint x: 726, endPoint y: 431, distance: 11.9
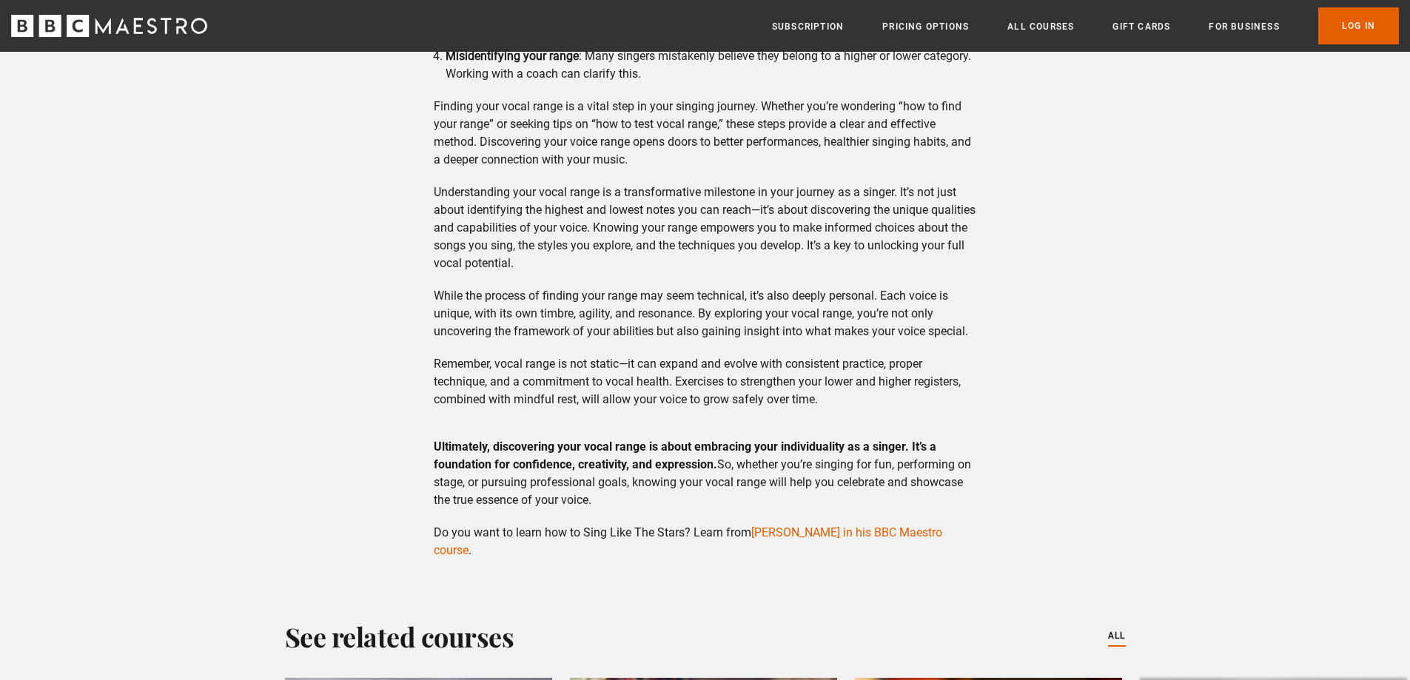
scroll to position [3914, 0]
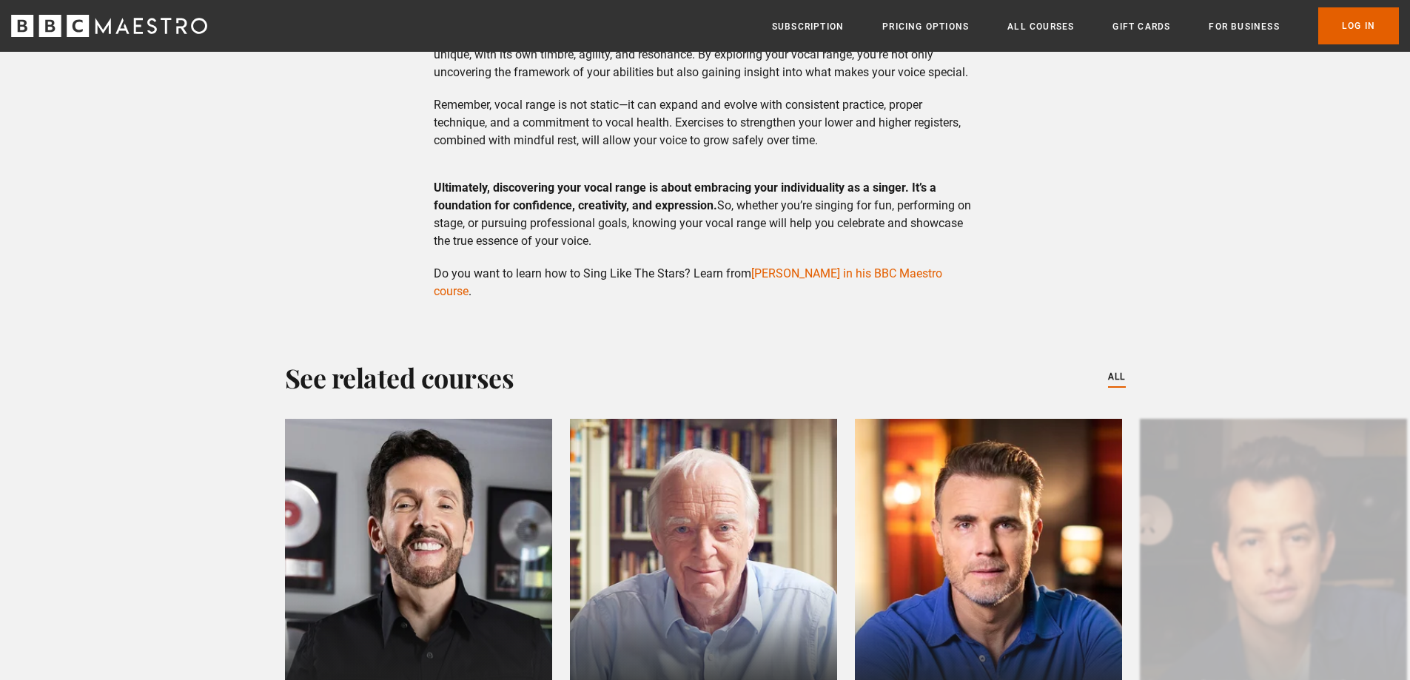
drag, startPoint x: 576, startPoint y: 252, endPoint x: 587, endPoint y: 294, distance: 43.4
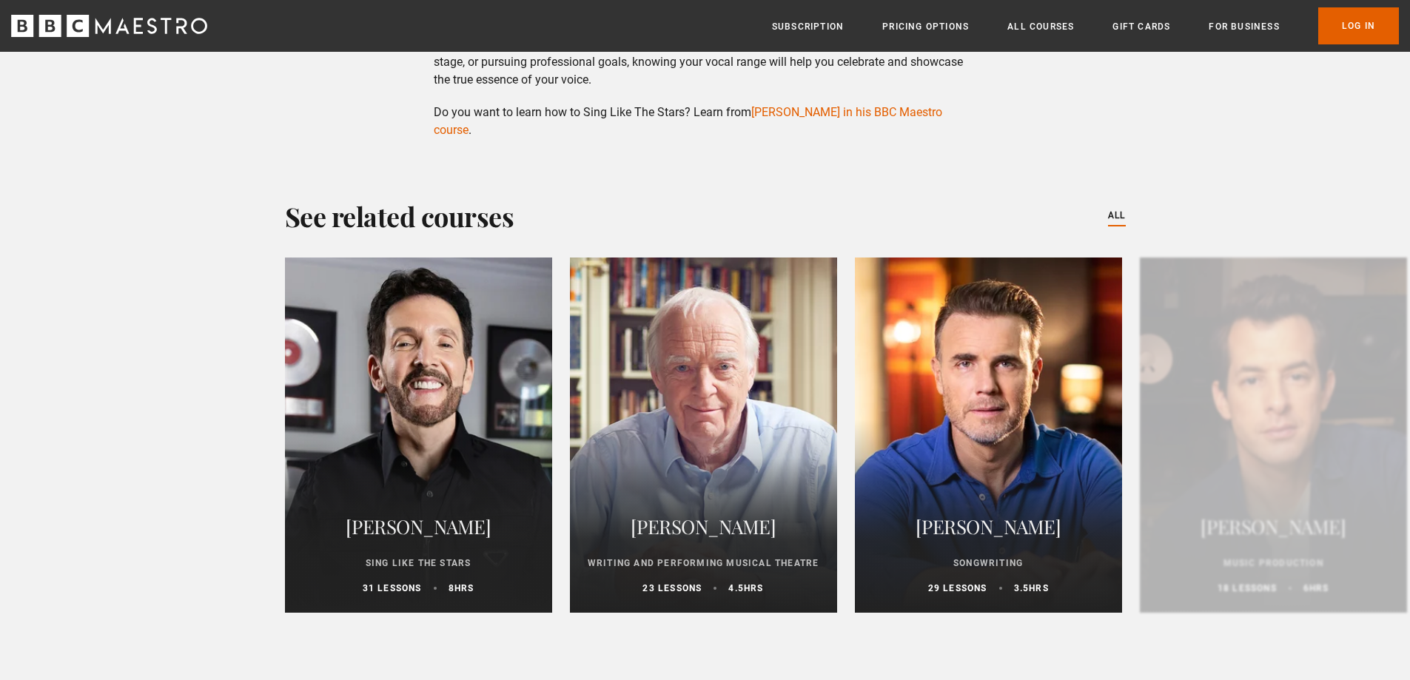
scroll to position [4334, 0]
